Goal: Information Seeking & Learning: Find specific fact

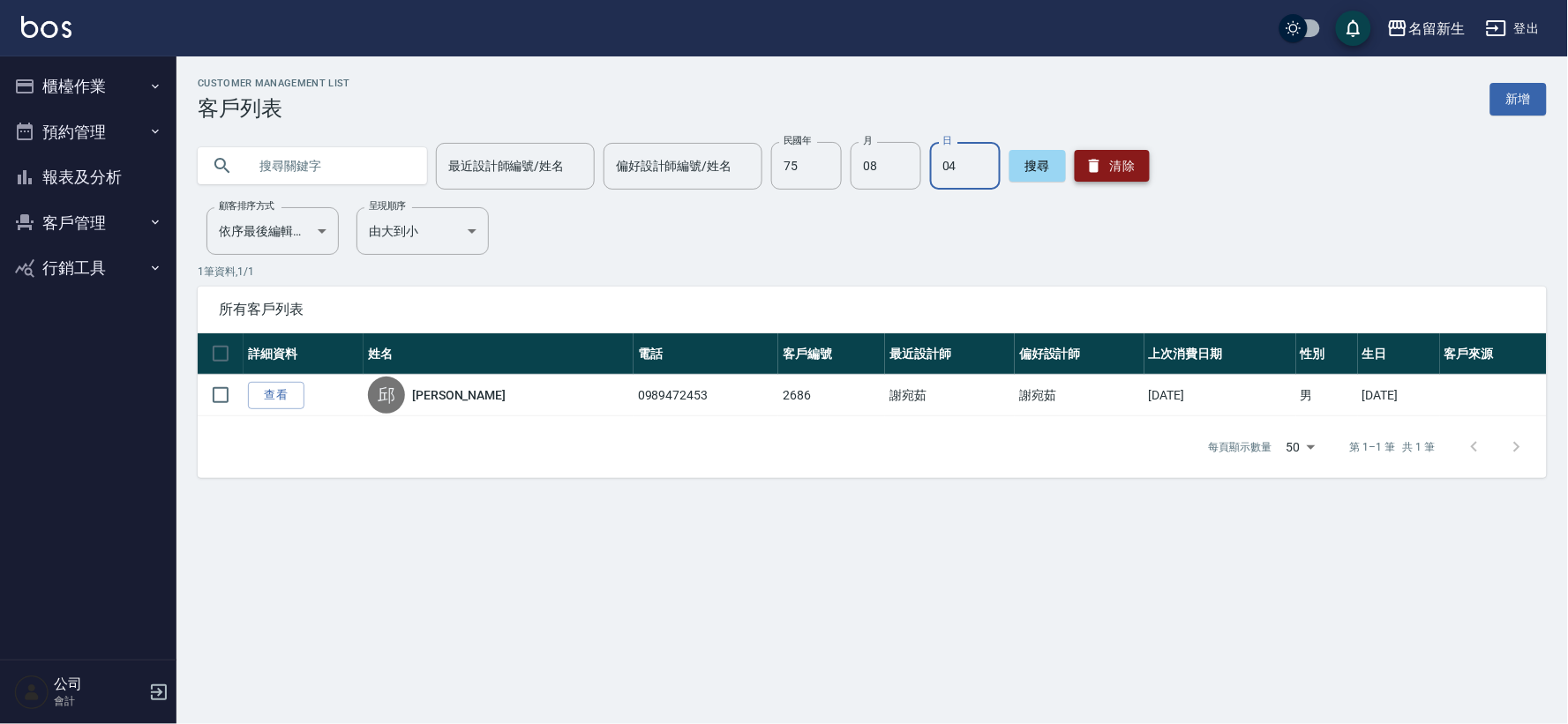
click at [1107, 168] on button "清除" at bounding box center [1111, 165] width 75 height 32
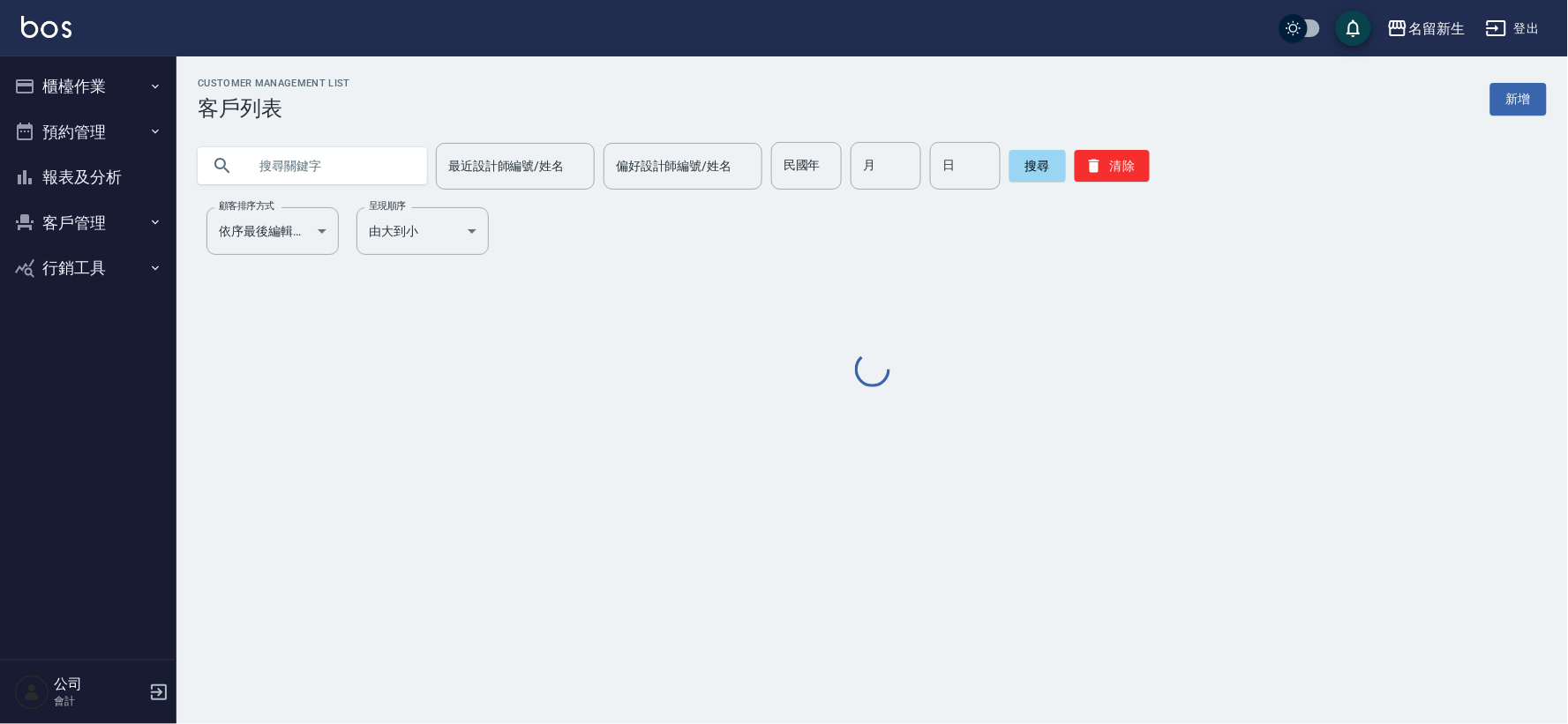
click at [806, 170] on div "民國年 民國年" at bounding box center [807, 165] width 70 height 48
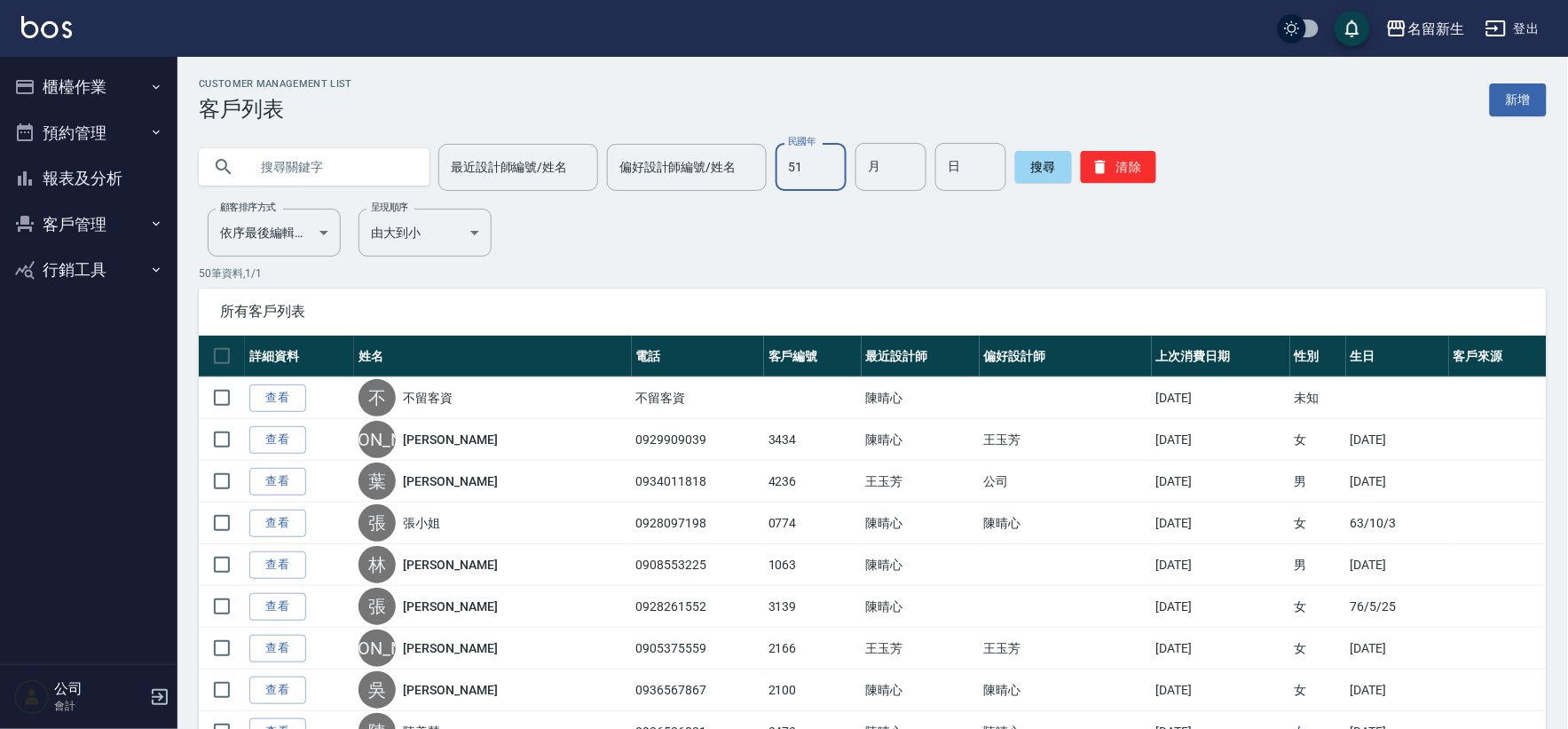
type input "51"
type input "11"
type input "06"
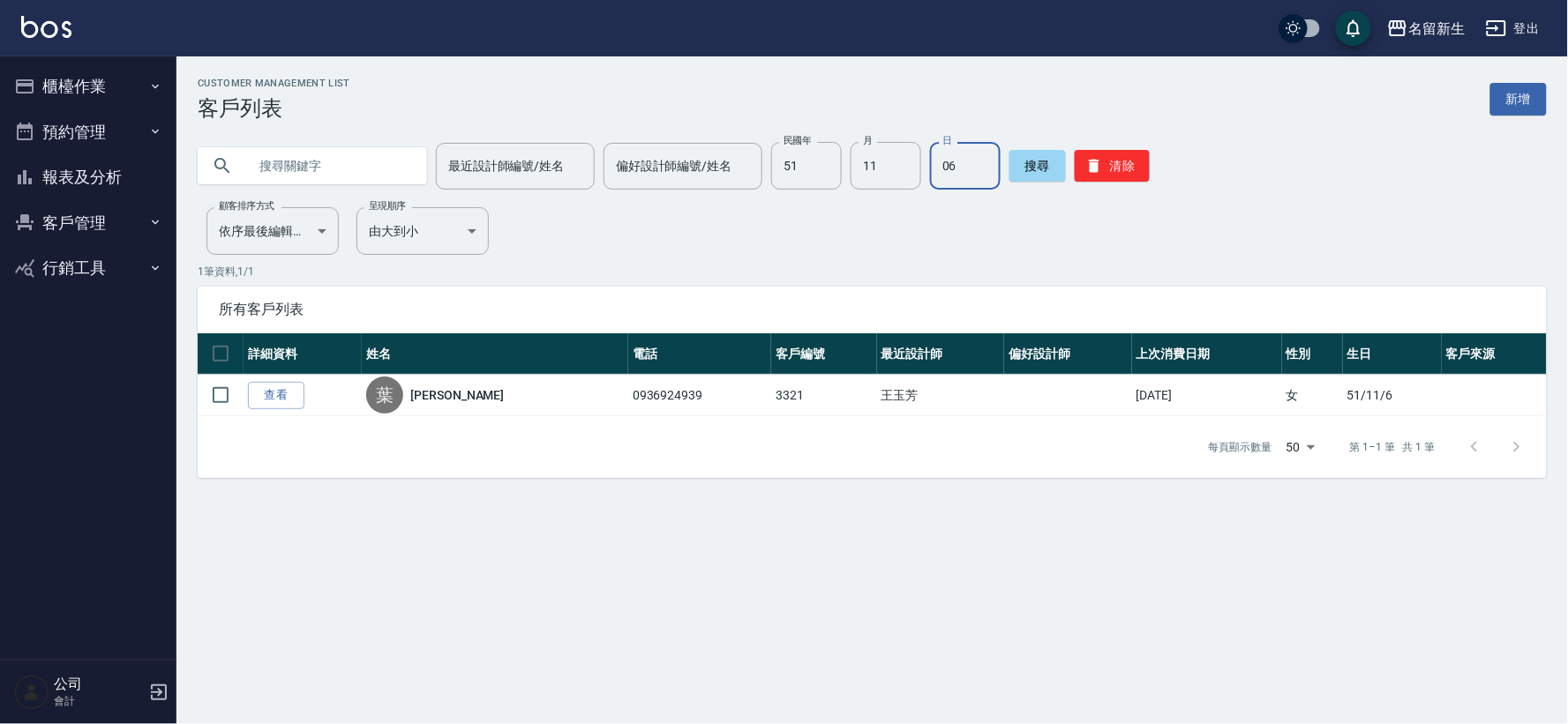
click at [90, 224] on button "客戶管理" at bounding box center [88, 223] width 162 height 46
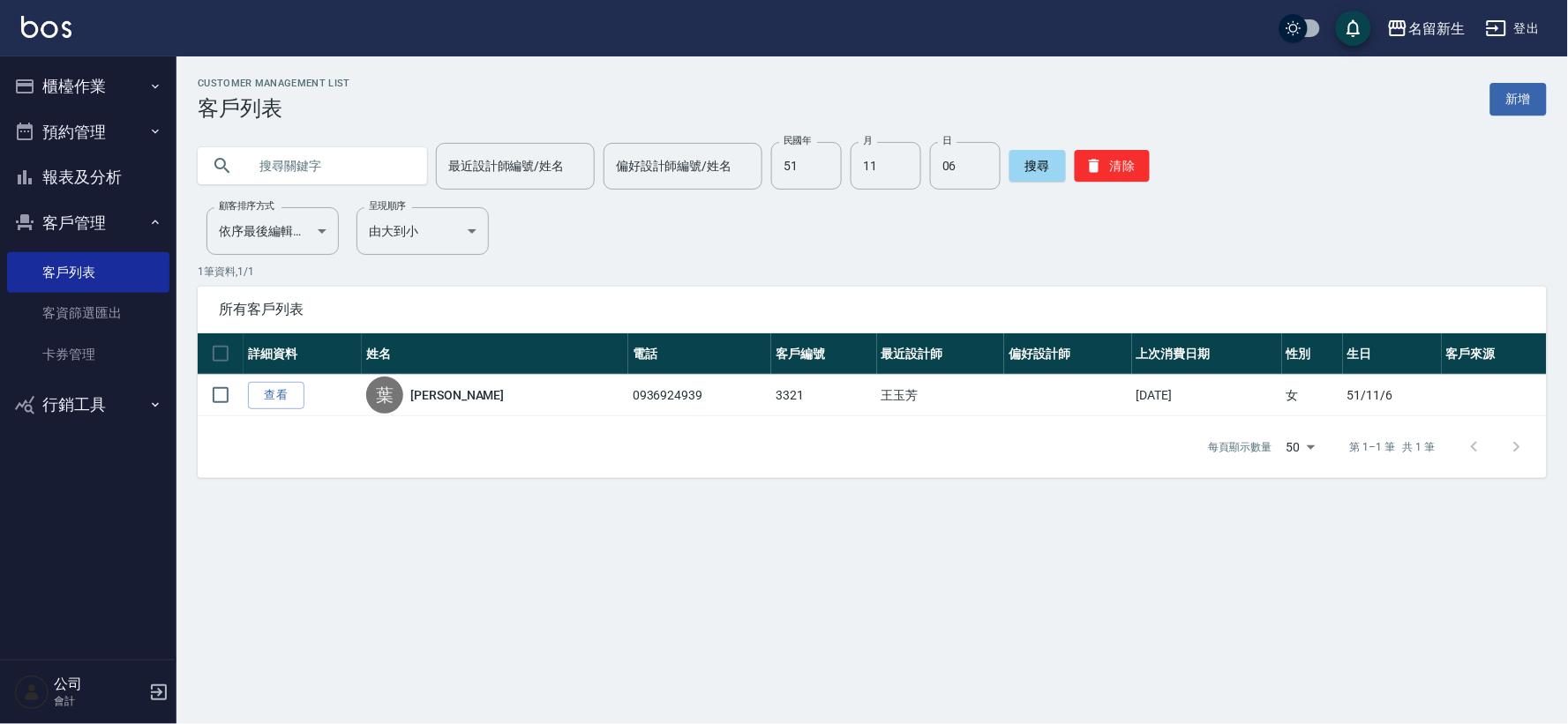
click at [98, 169] on button "報表及分析" at bounding box center [88, 177] width 162 height 46
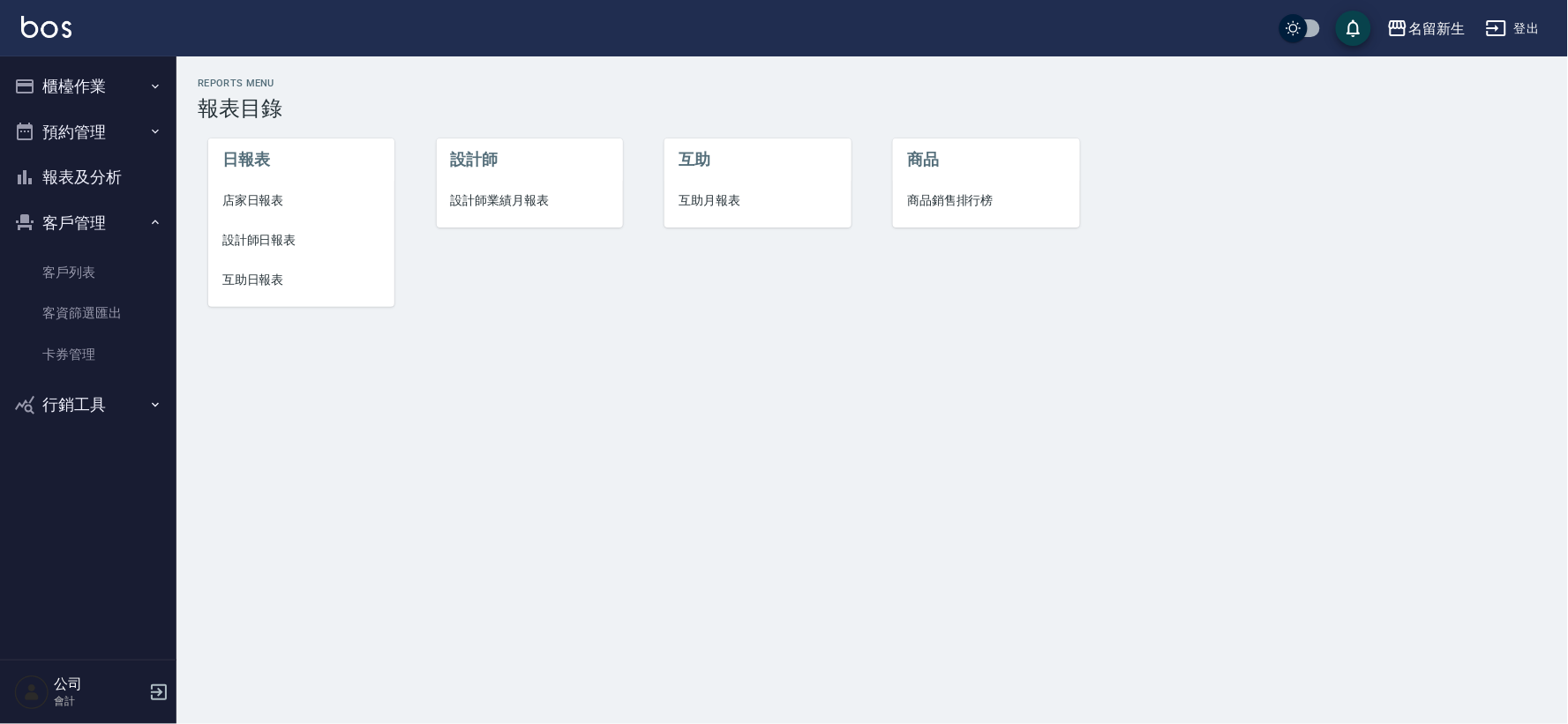
click at [63, 218] on button "客戶管理" at bounding box center [88, 223] width 162 height 46
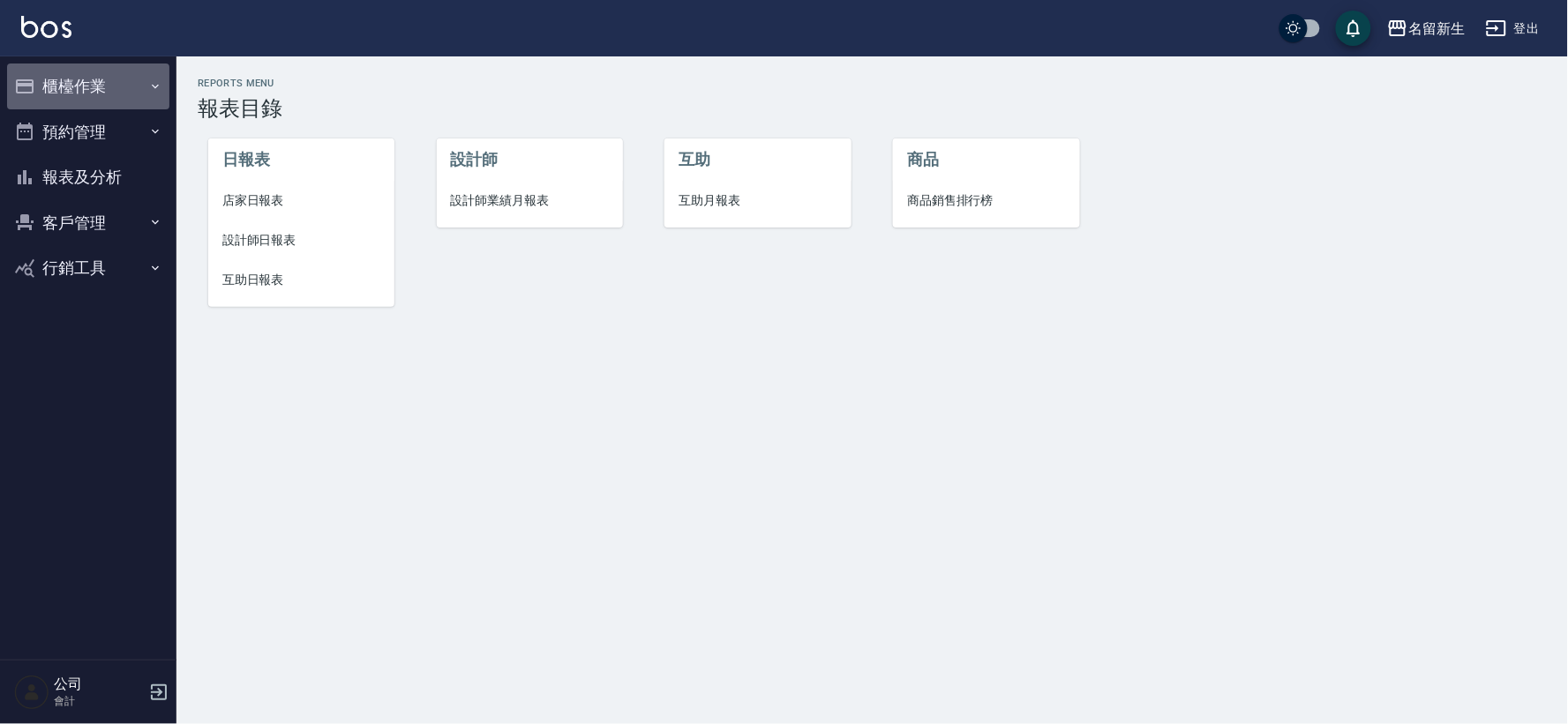
click at [78, 88] on button "櫃檯作業" at bounding box center [88, 86] width 162 height 46
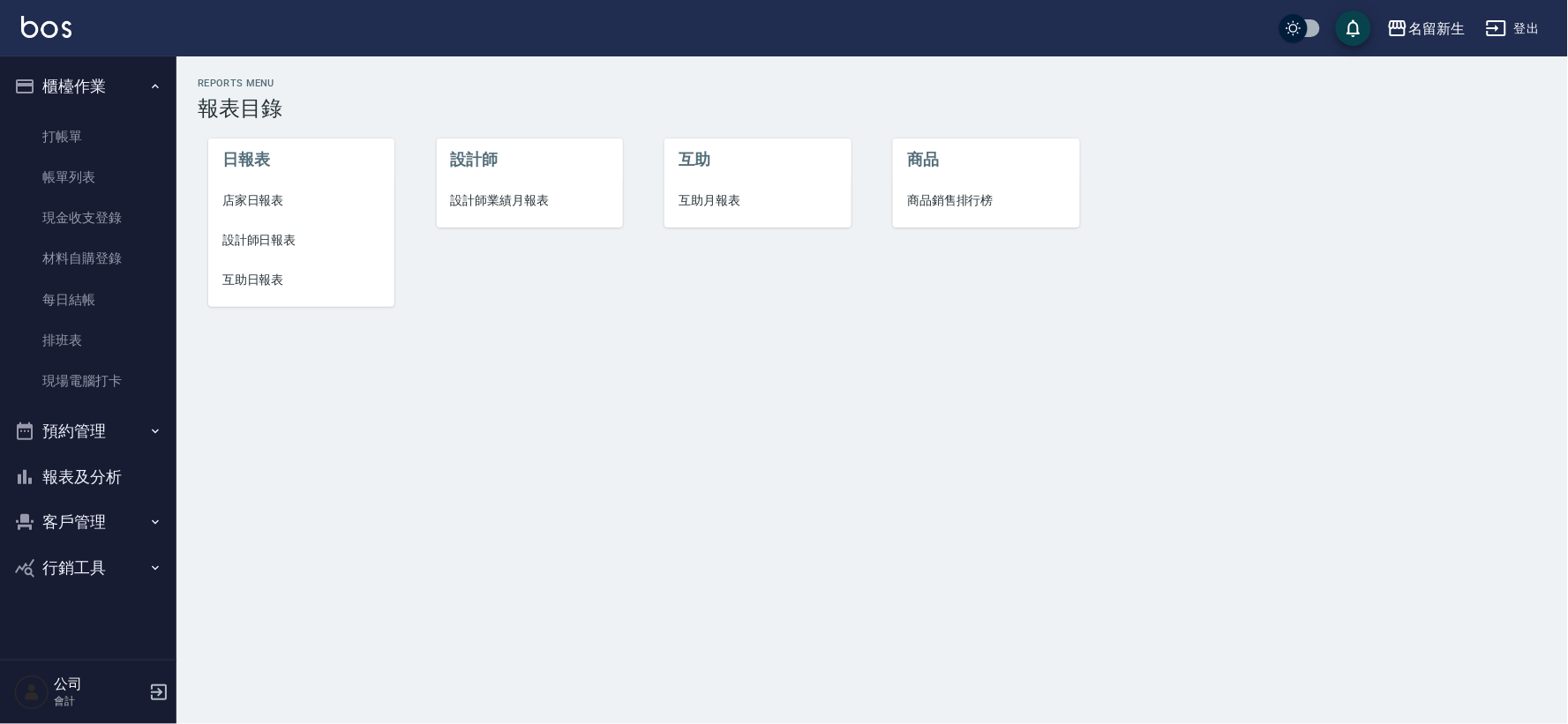
click at [78, 88] on button "櫃檯作業" at bounding box center [88, 86] width 162 height 46
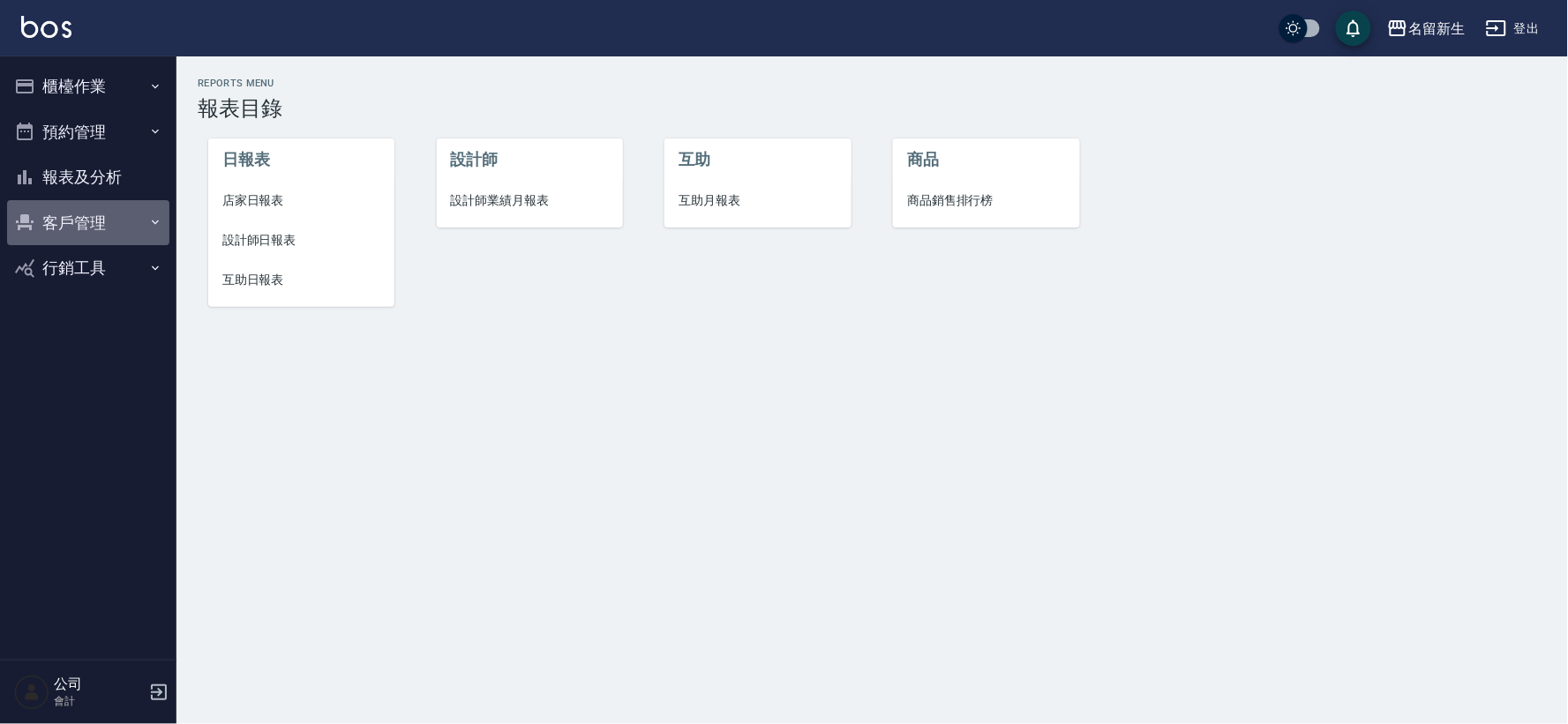
click at [78, 213] on button "客戶管理" at bounding box center [88, 223] width 162 height 46
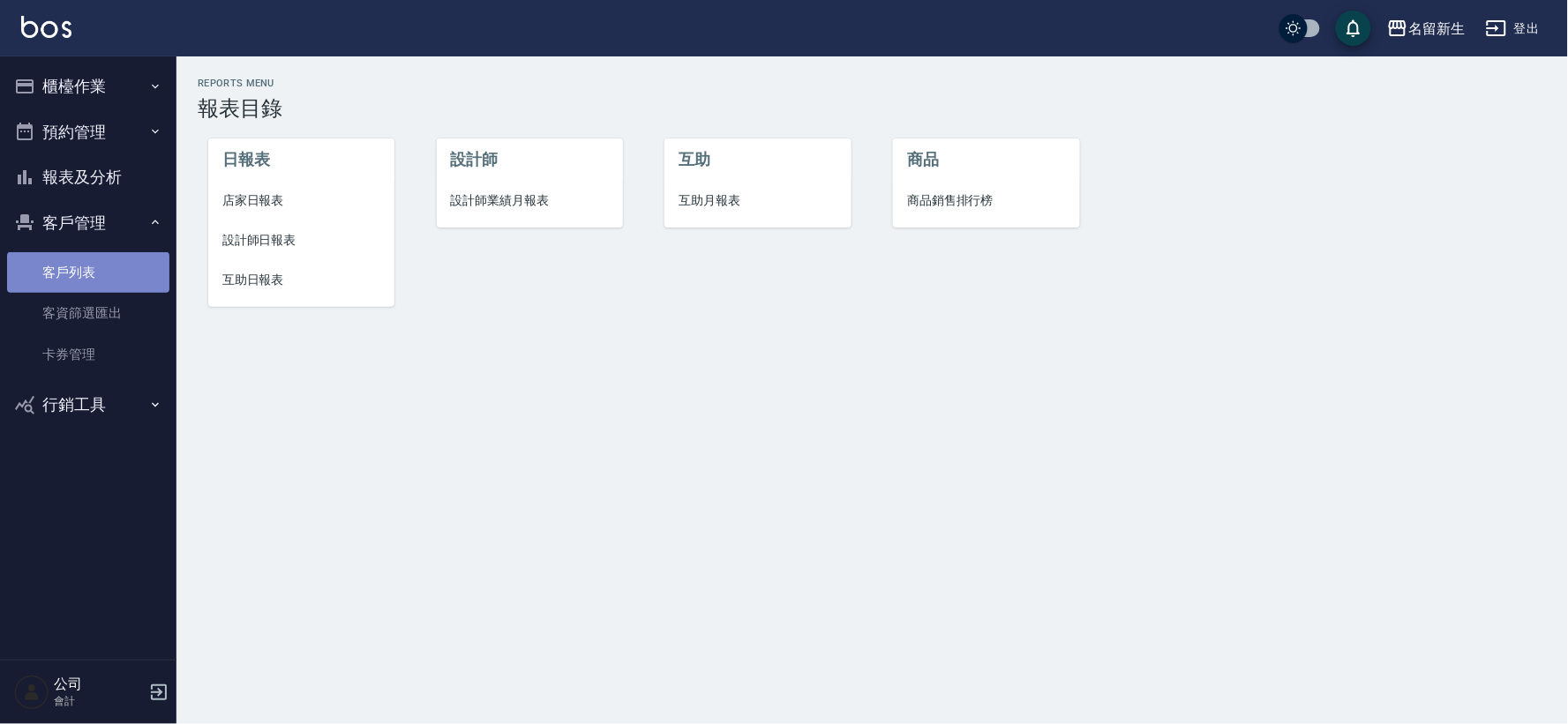
click at [93, 261] on link "客戶列表" at bounding box center [88, 272] width 162 height 41
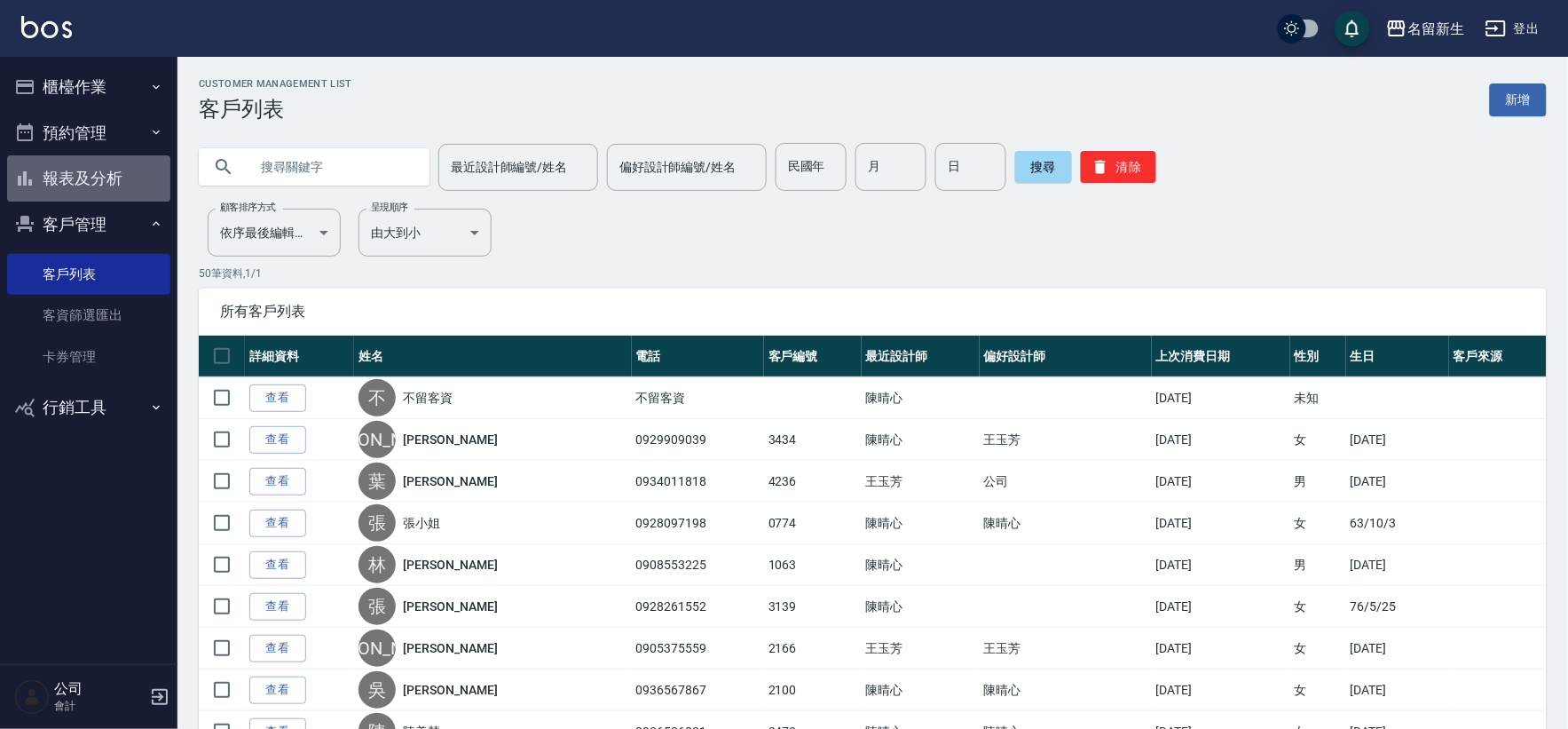
click at [82, 179] on button "報表及分析" at bounding box center [89, 178] width 163 height 46
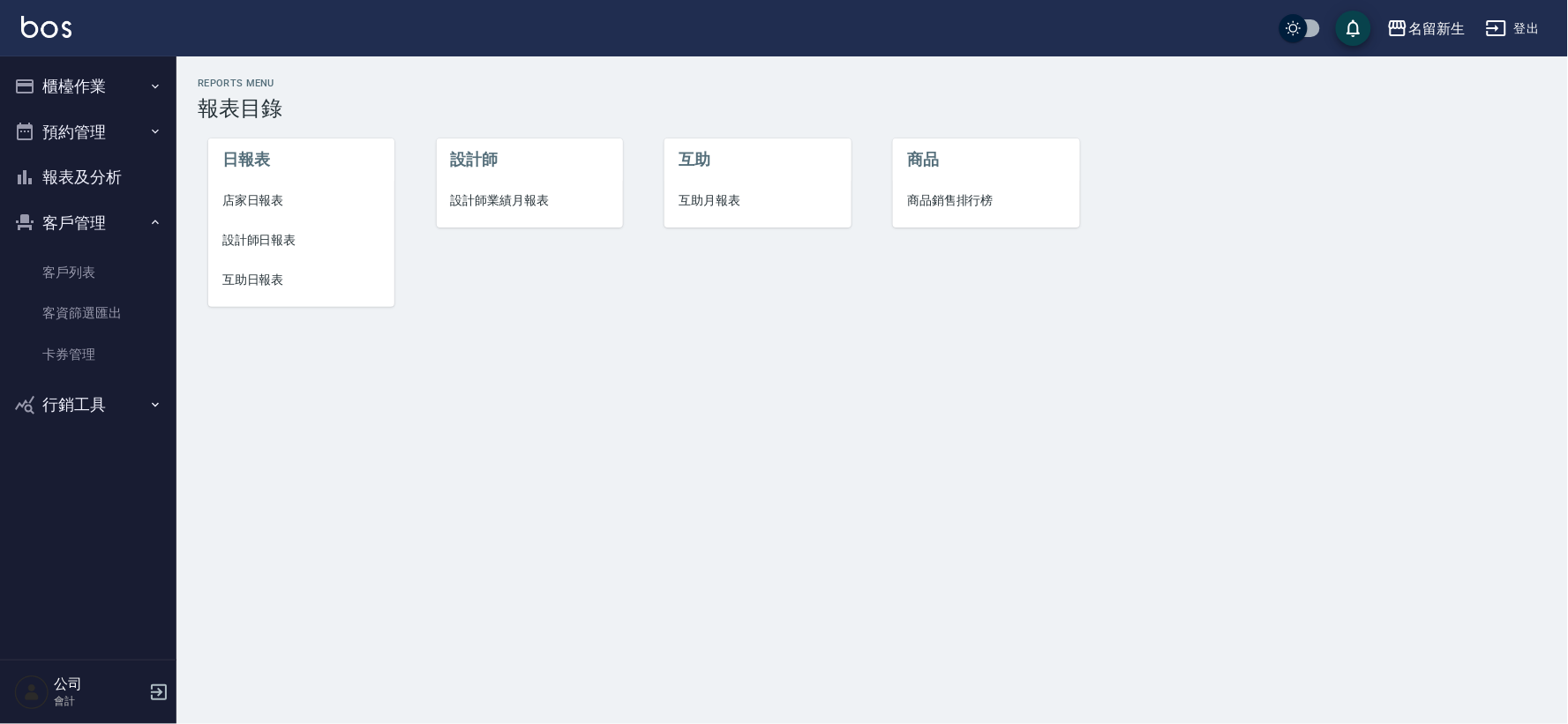
click at [464, 191] on span "設計師業績月報表" at bounding box center [530, 200] width 158 height 19
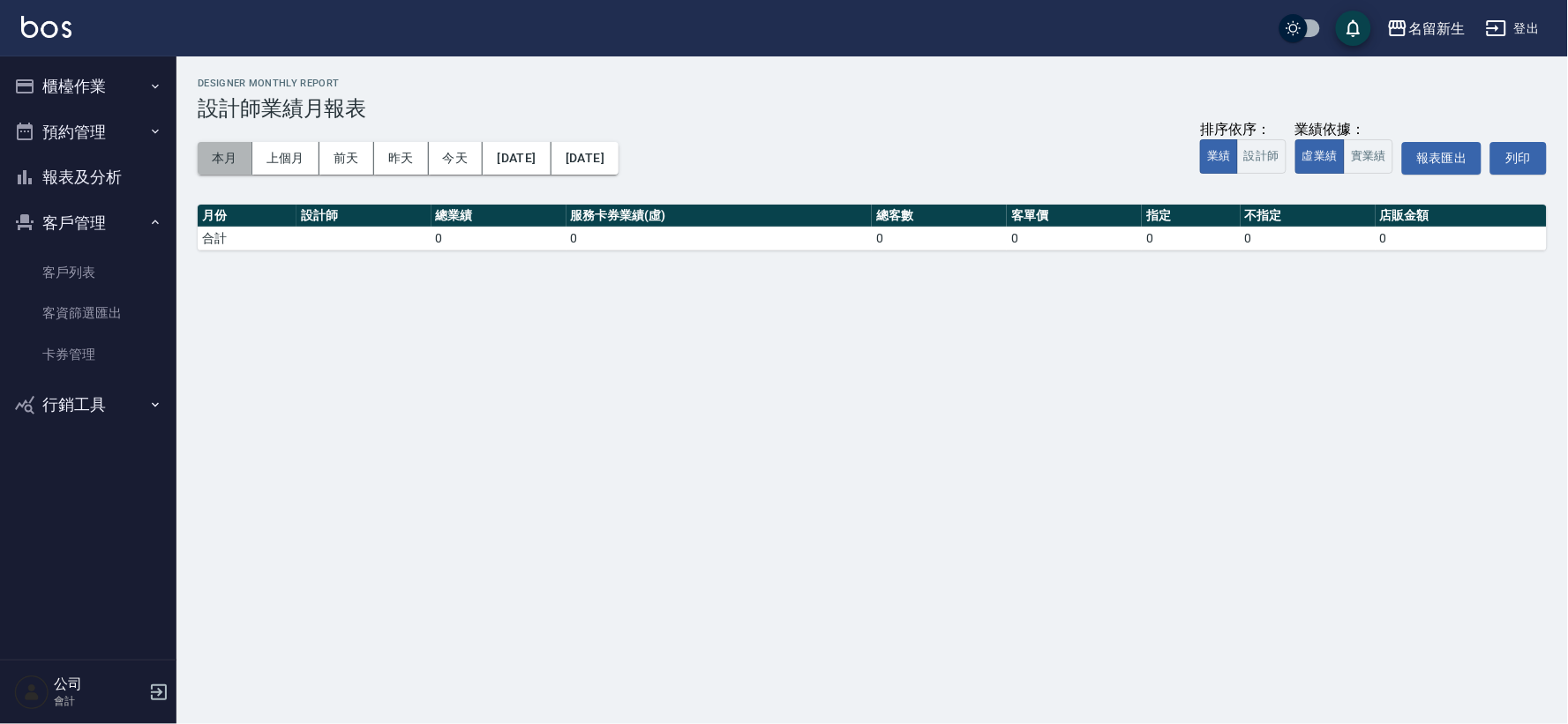
click at [207, 166] on button "本月" at bounding box center [225, 158] width 55 height 32
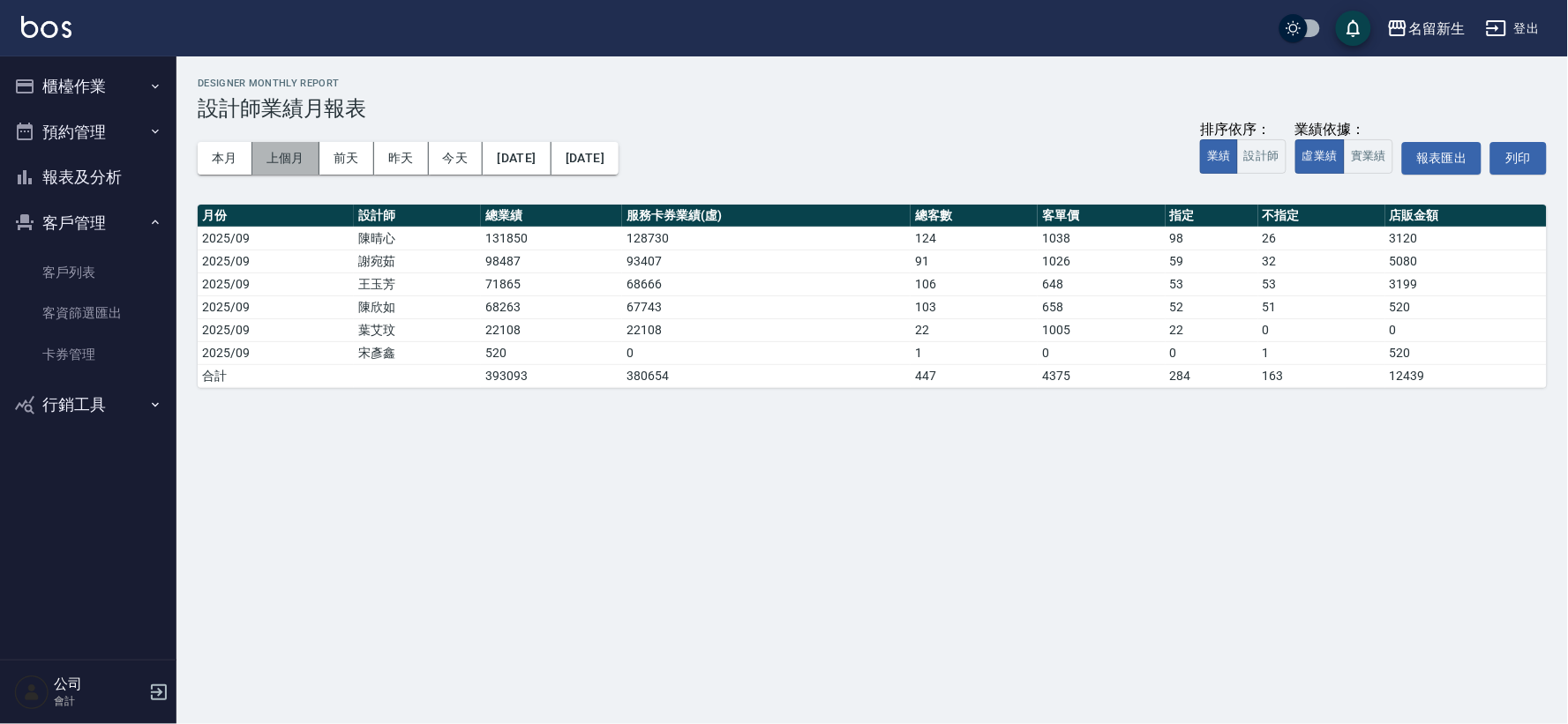
click at [273, 161] on button "上個月" at bounding box center [286, 158] width 67 height 32
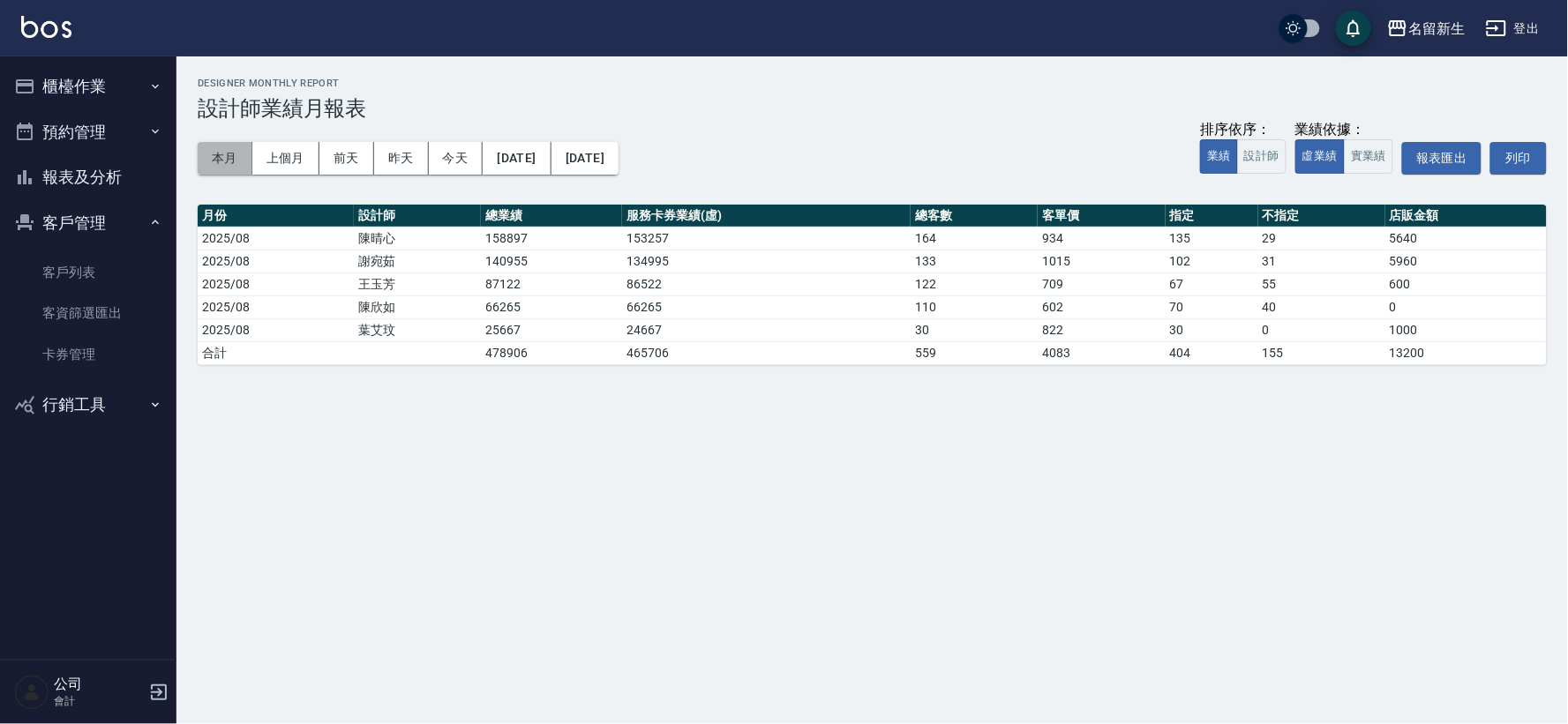
click at [226, 164] on button "本月" at bounding box center [225, 158] width 55 height 32
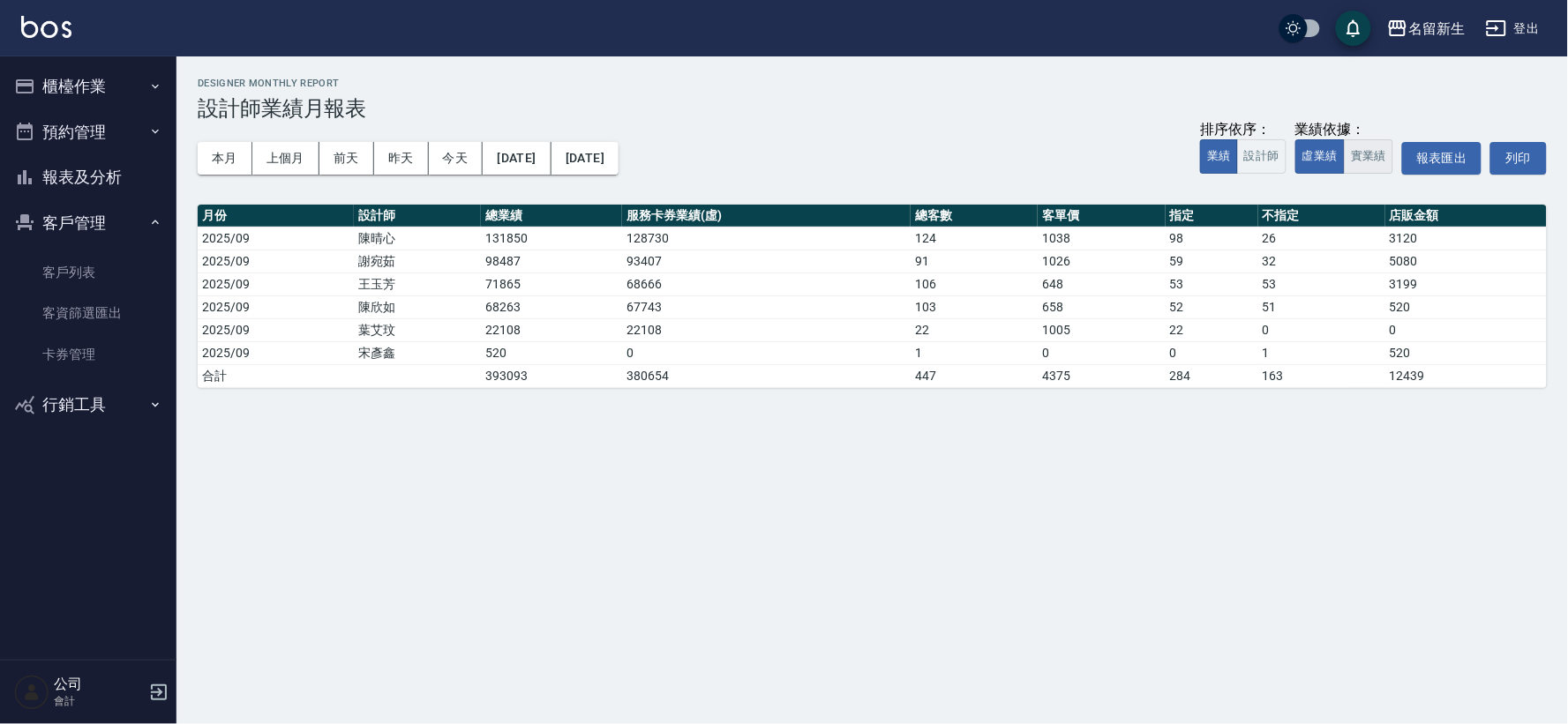
click at [1350, 165] on button "實業績" at bounding box center [1369, 157] width 50 height 34
click at [1327, 160] on button "虛業績" at bounding box center [1320, 157] width 50 height 34
click at [1347, 160] on button "實業績" at bounding box center [1369, 157] width 50 height 34
click at [96, 279] on link "客戶列表" at bounding box center [88, 272] width 162 height 41
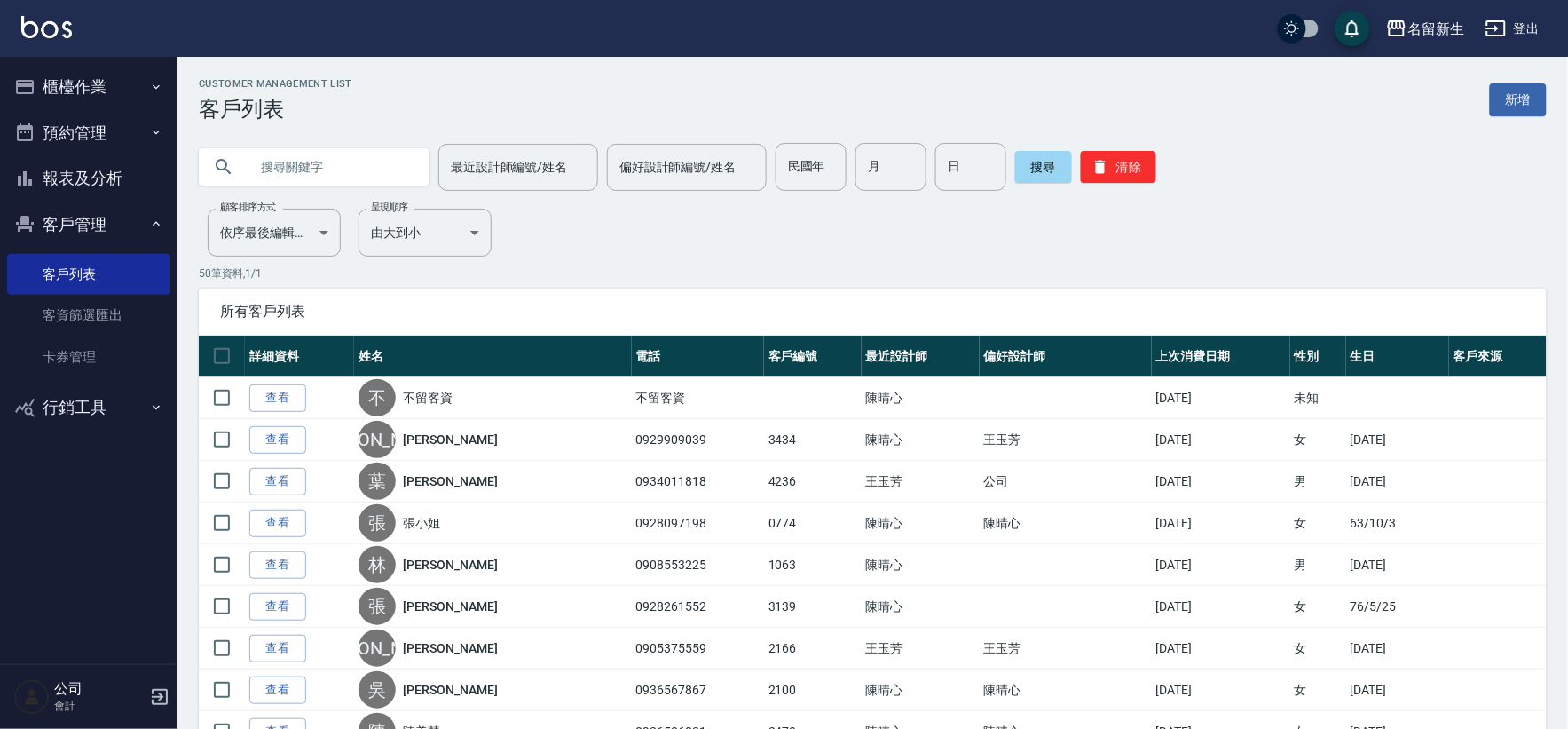
click at [385, 157] on input "text" at bounding box center [332, 166] width 167 height 48
click at [820, 182] on input "民國年" at bounding box center [811, 166] width 71 height 48
type input "53"
click at [887, 178] on input "月" at bounding box center [891, 166] width 71 height 48
type input "2"
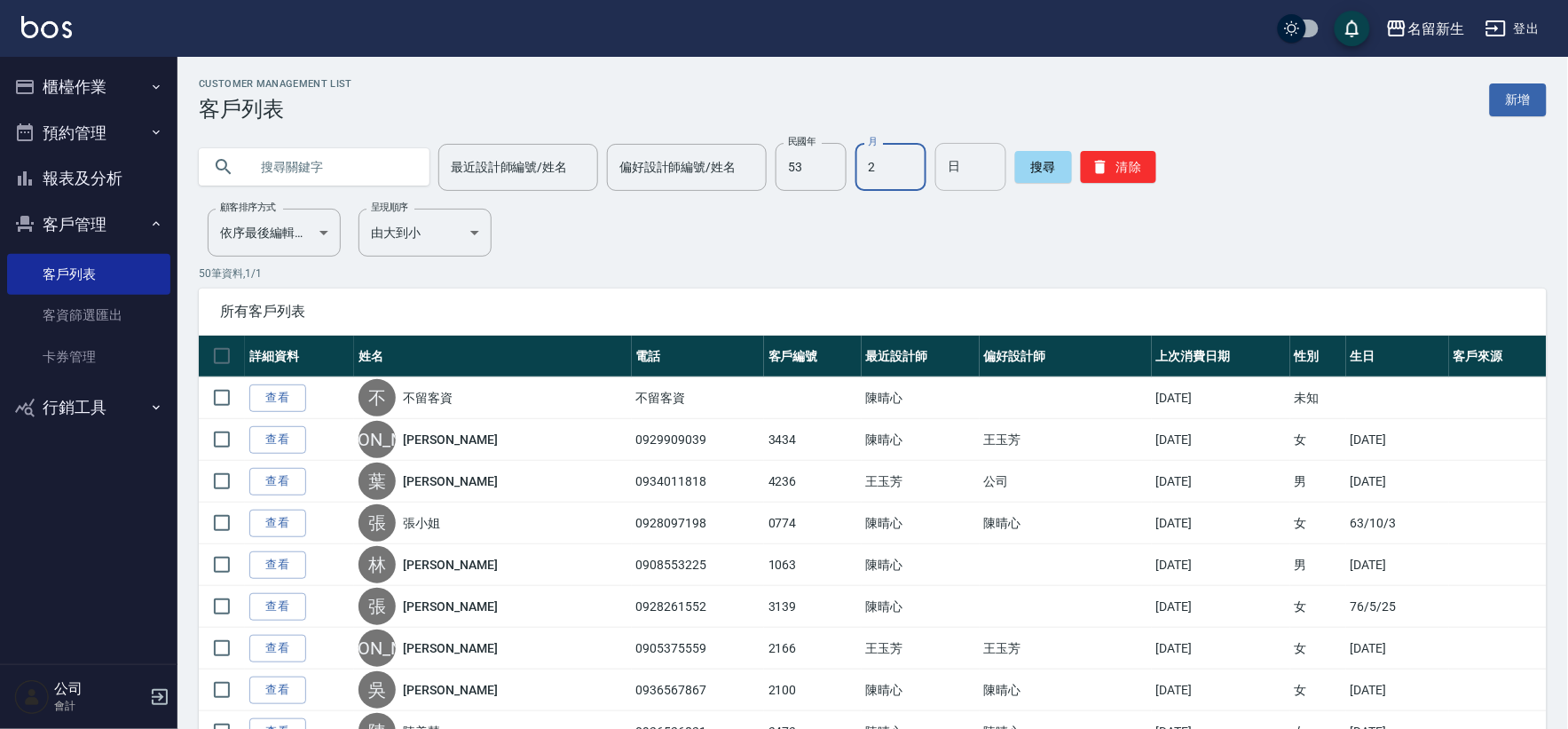
click at [981, 167] on input "日" at bounding box center [971, 166] width 71 height 48
type input "29"
click at [1042, 160] on button "搜尋" at bounding box center [1044, 166] width 57 height 32
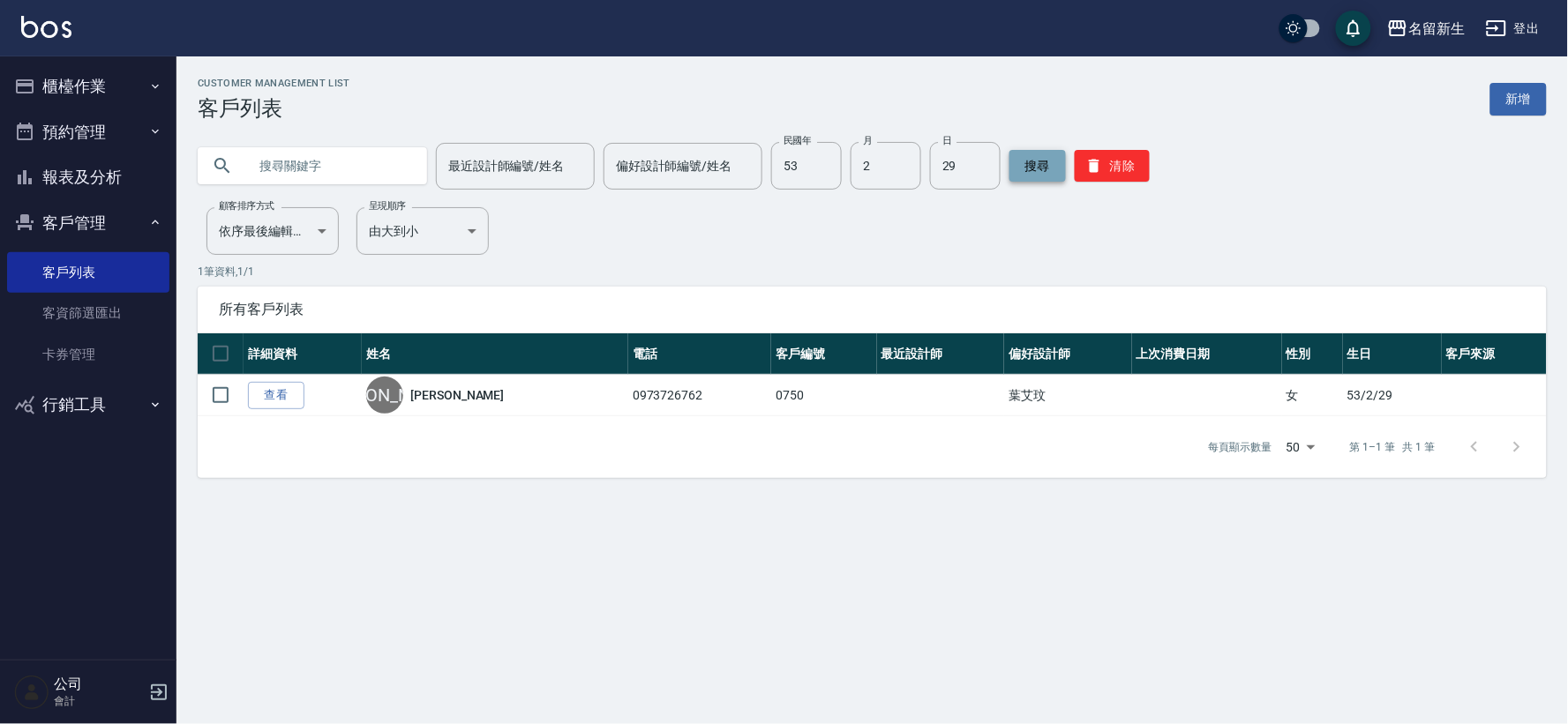
click at [1054, 170] on button "搜尋" at bounding box center [1038, 165] width 57 height 32
click at [1085, 170] on icon "button" at bounding box center [1094, 166] width 18 height 18
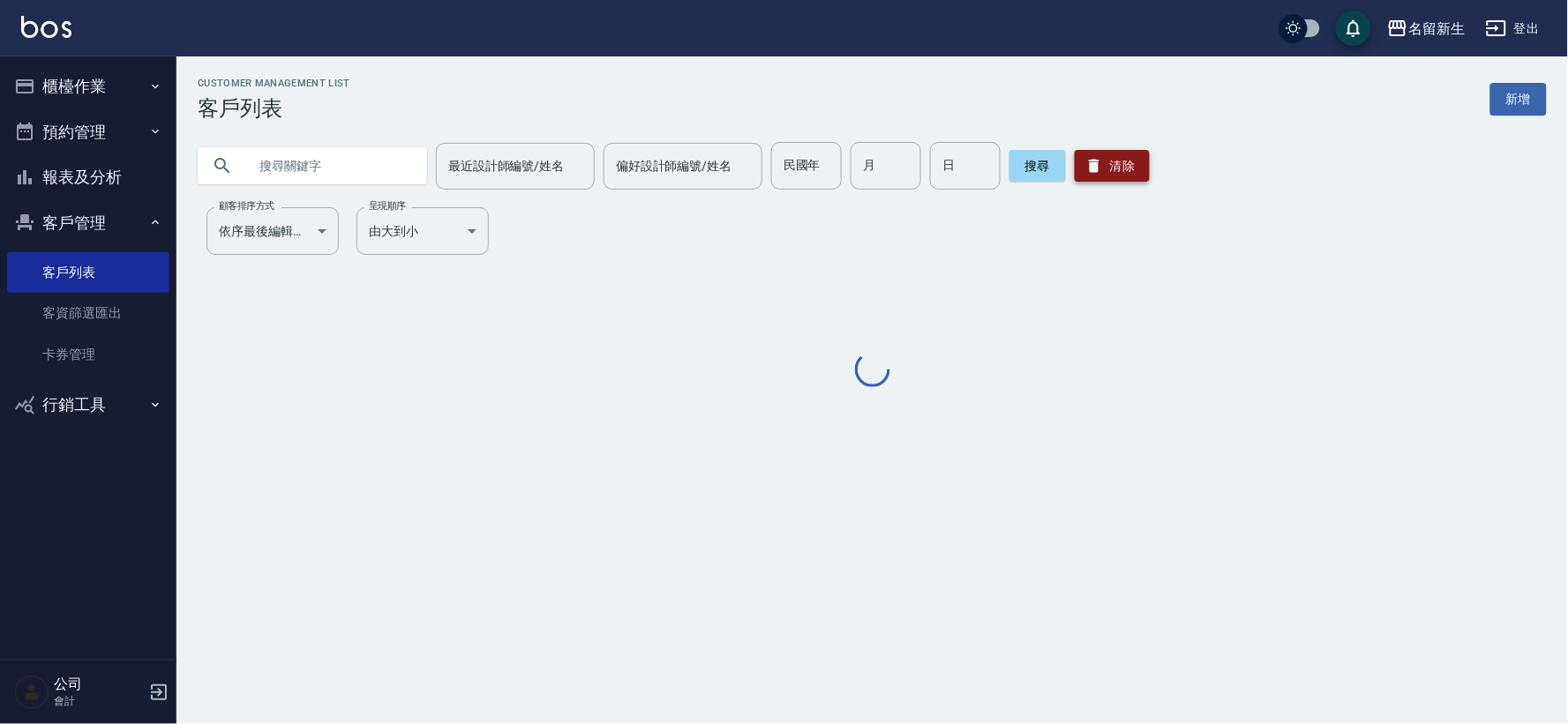
click at [1089, 168] on icon "button" at bounding box center [1094, 166] width 11 height 14
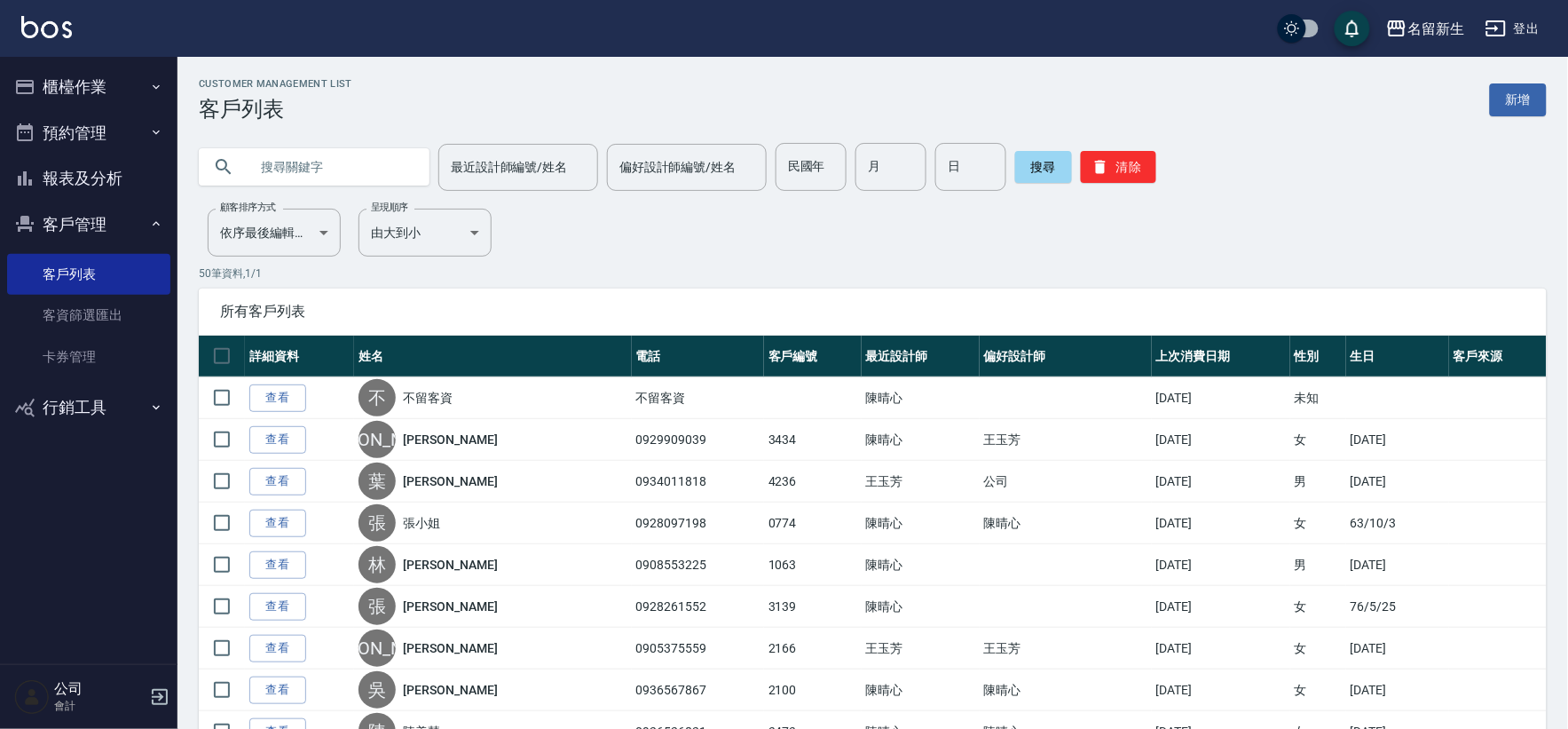
click at [370, 158] on input "text" at bounding box center [332, 166] width 167 height 48
click at [370, 157] on input "text" at bounding box center [332, 166] width 167 height 48
click at [370, 156] on input "text" at bounding box center [332, 166] width 167 height 48
click at [370, 155] on input "text" at bounding box center [332, 166] width 167 height 48
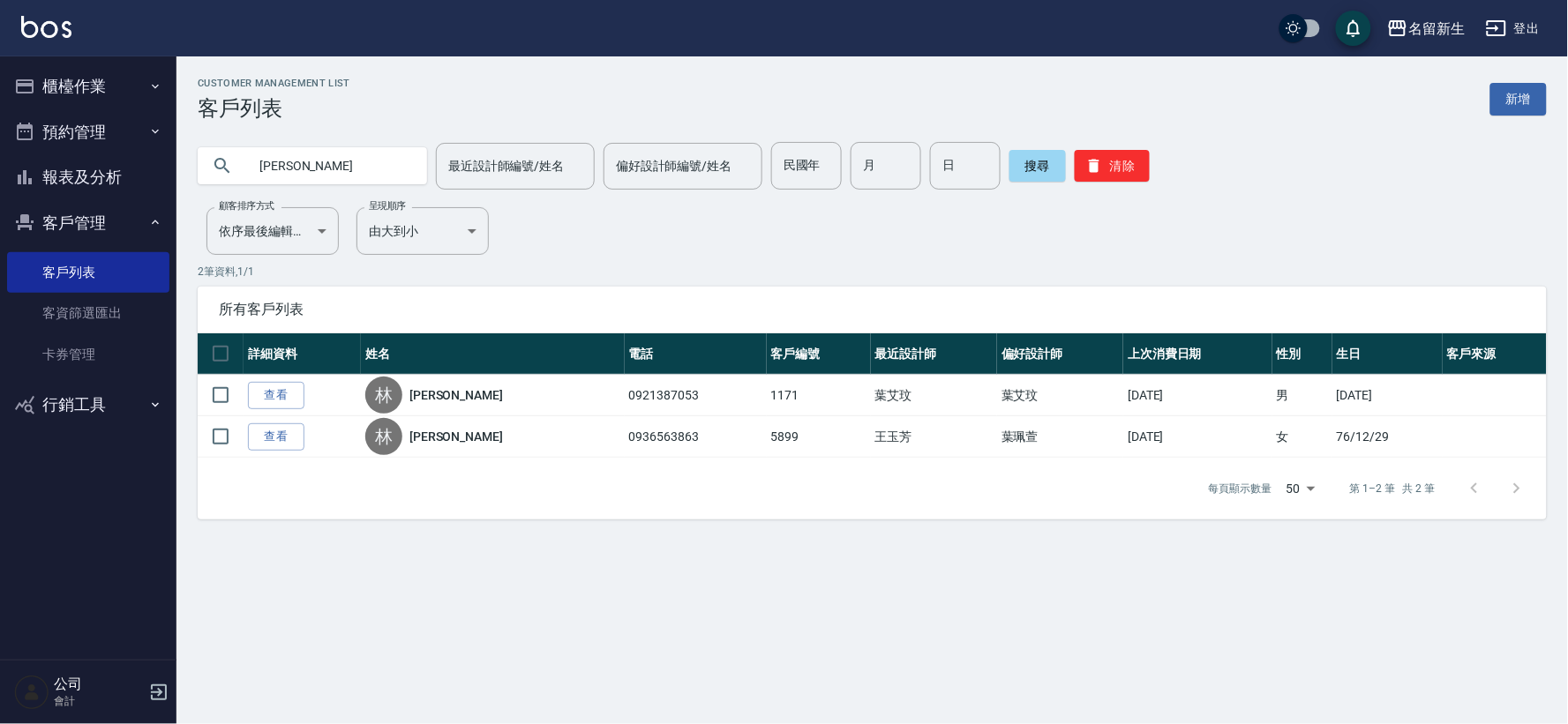
type input "林"
type input "魏"
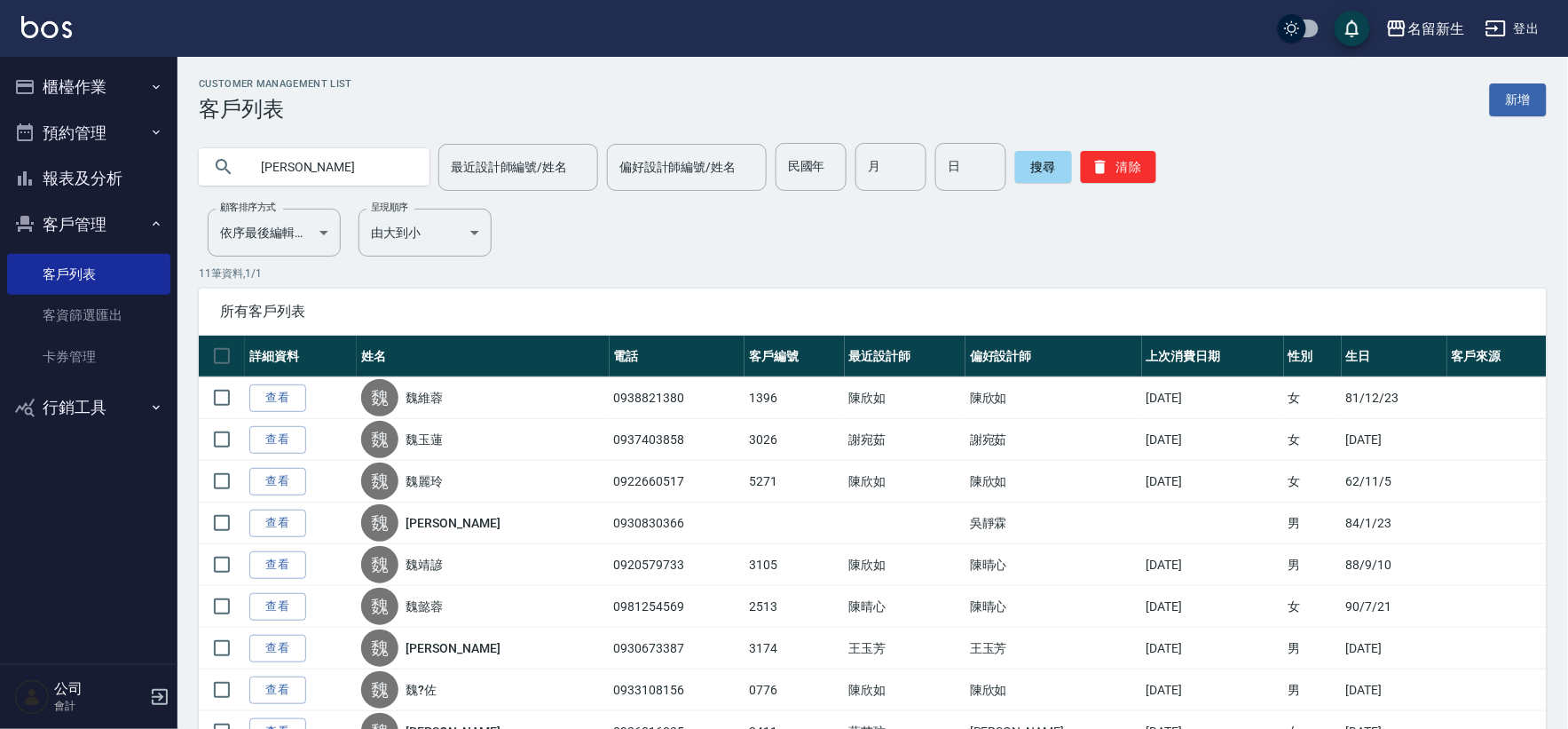
type input "[PERSON_NAME]"
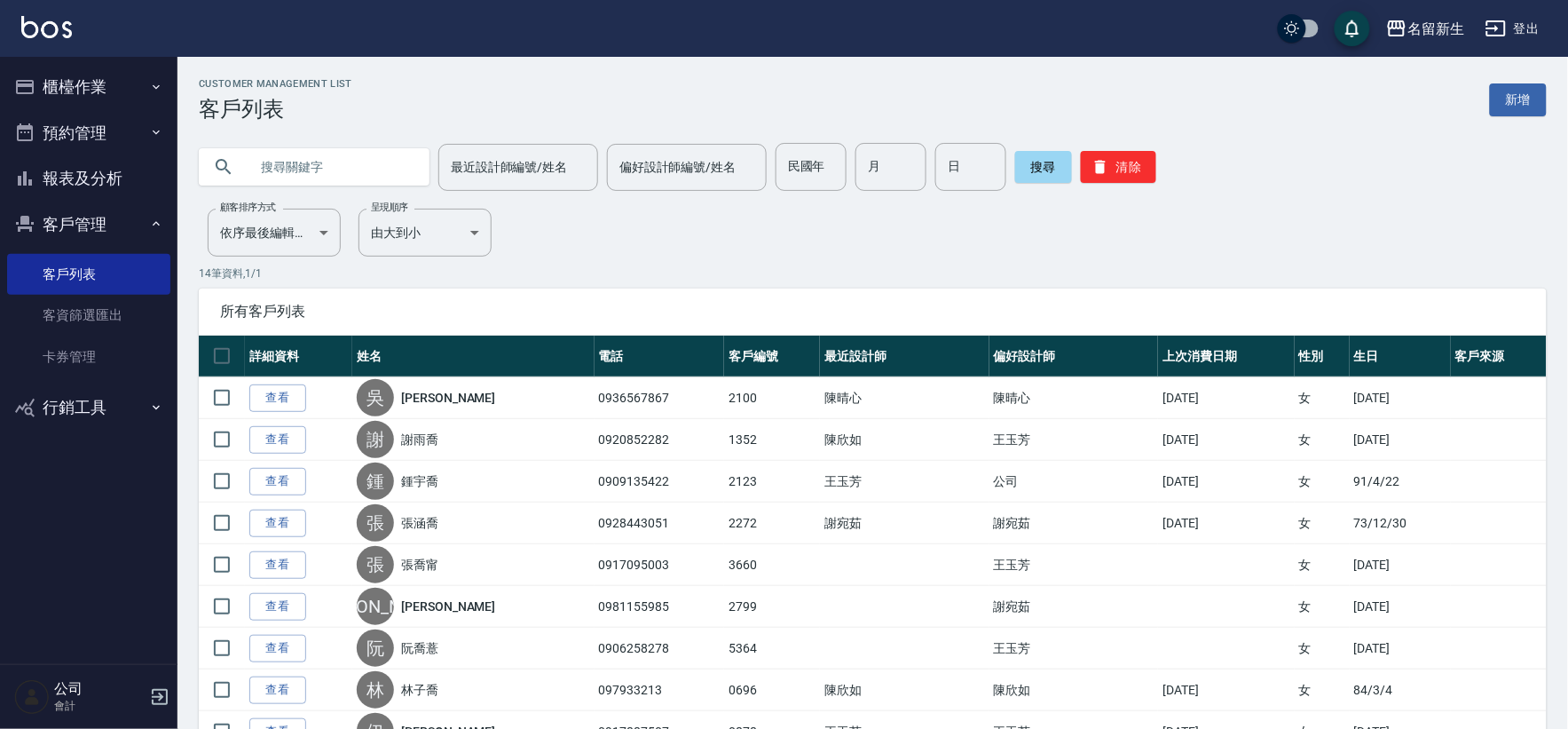
click at [359, 156] on input "text" at bounding box center [332, 166] width 167 height 48
type input "黃雀"
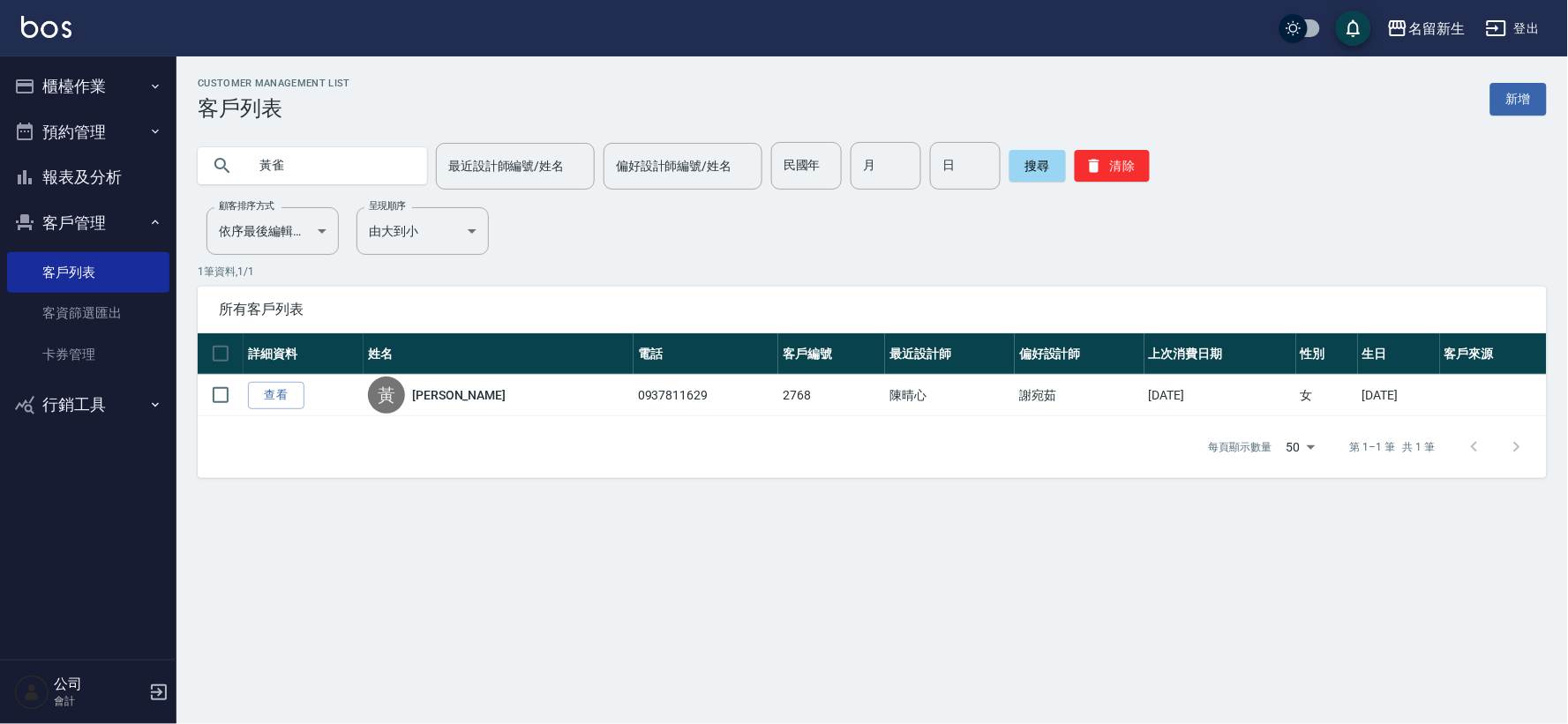
drag, startPoint x: 814, startPoint y: 86, endPoint x: 879, endPoint y: 2, distance: 106.2
click at [814, 87] on div "Customer Management List 客戶列表 新增" at bounding box center [872, 99] width 1349 height 43
